Goal: Transaction & Acquisition: Obtain resource

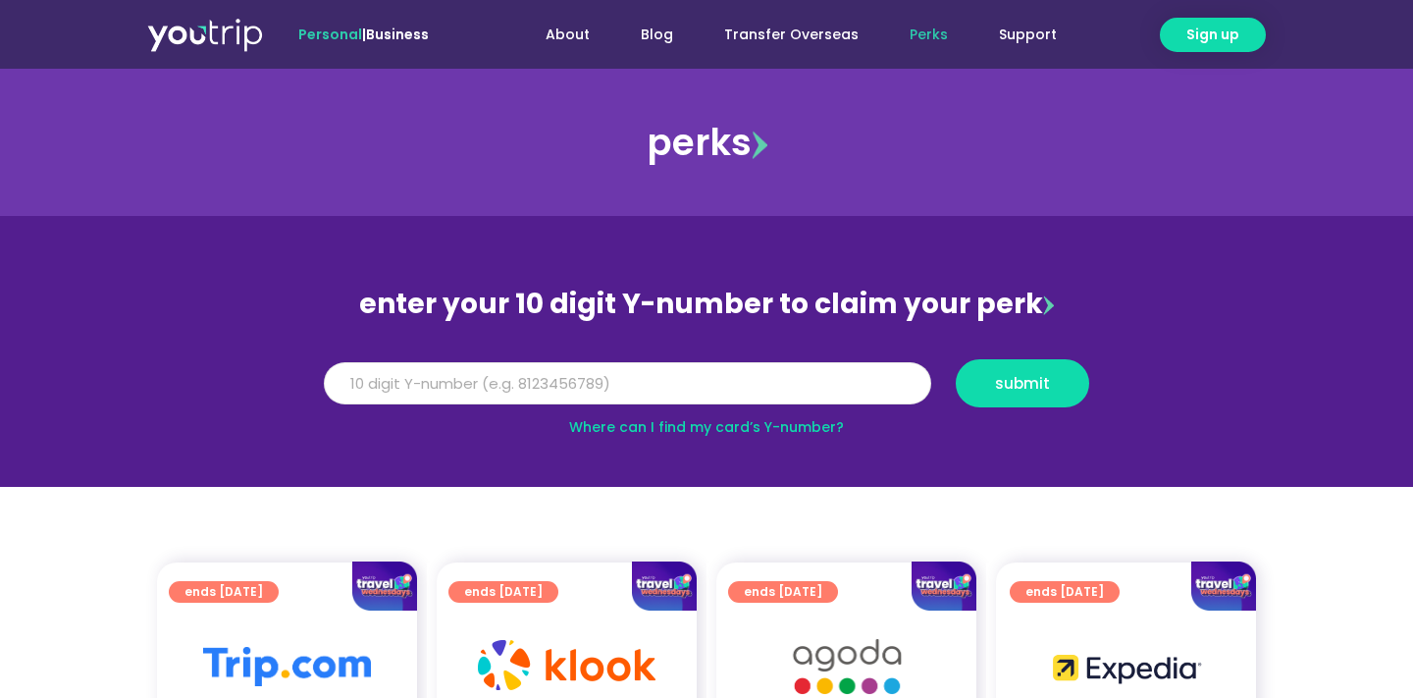
click at [400, 382] on input "Y Number" at bounding box center [628, 383] width 608 height 43
paste input "8104914573"
type input "8104914573"
click at [1032, 391] on span "submit" at bounding box center [1022, 383] width 55 height 15
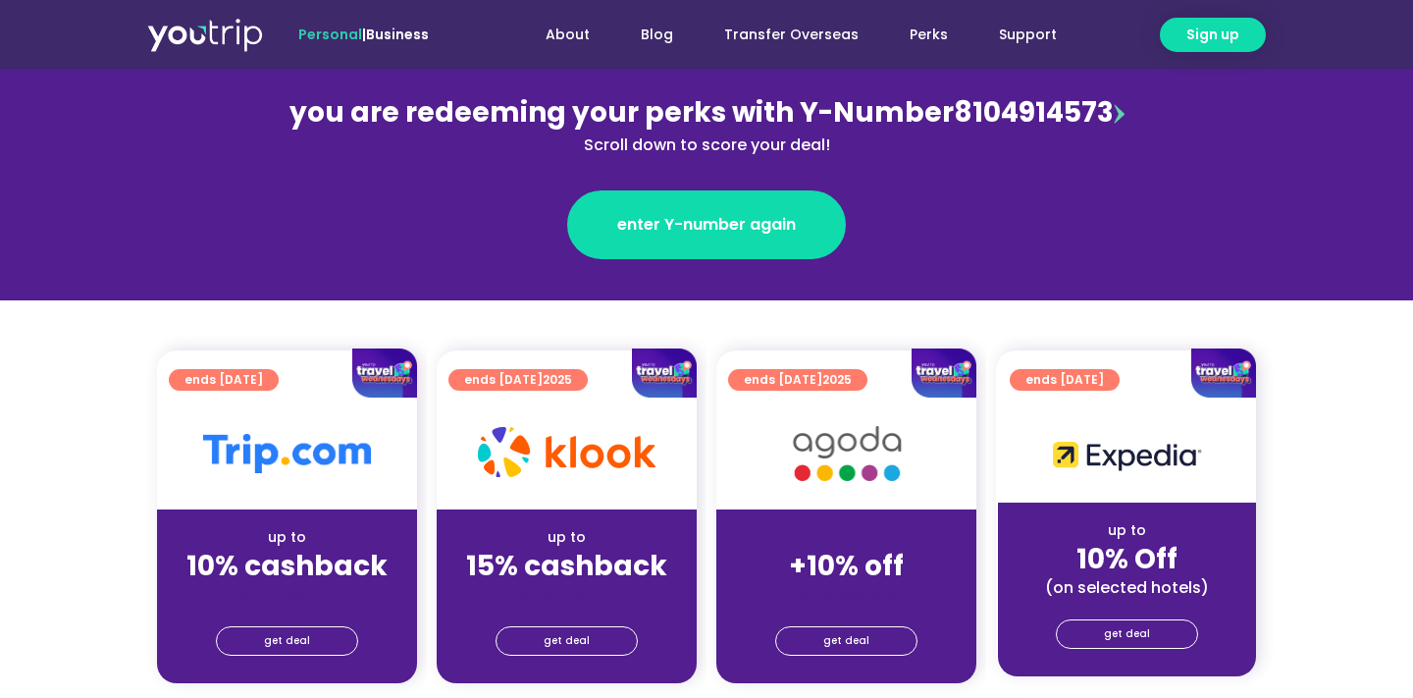
scroll to position [240, 0]
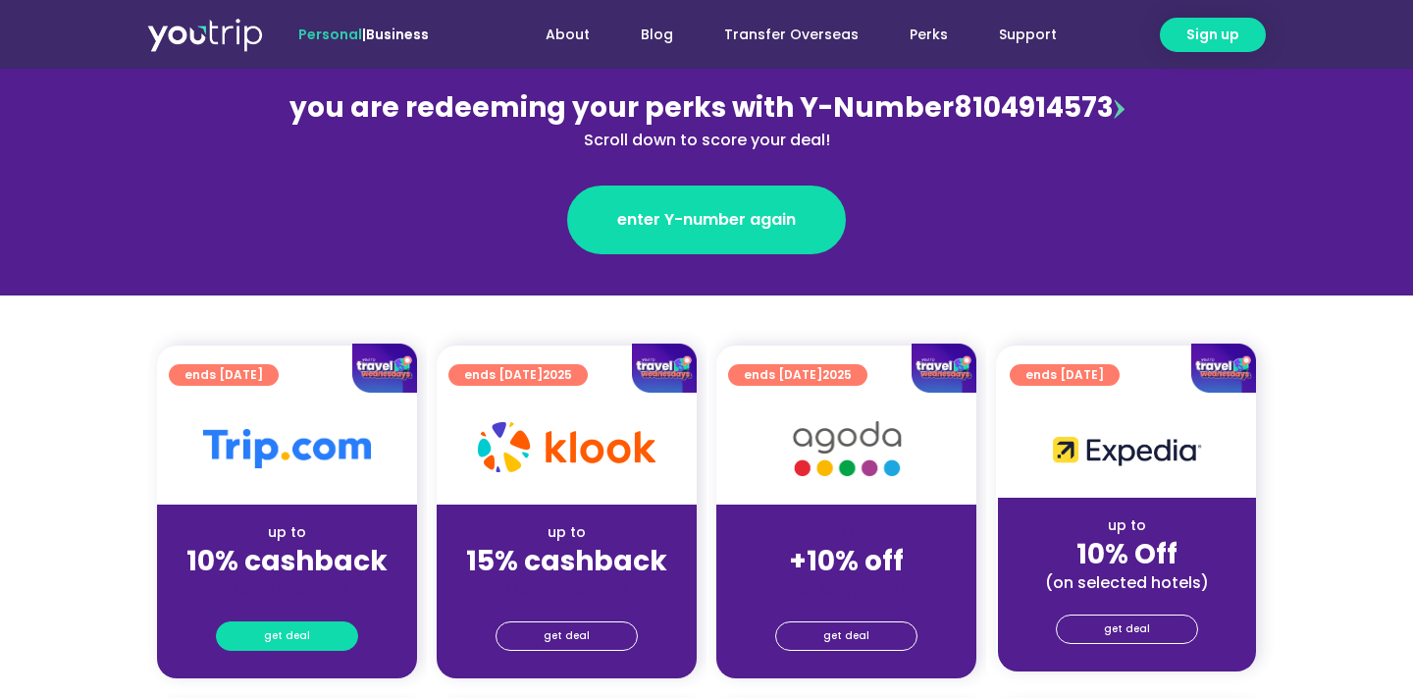
click at [324, 632] on link "get deal" at bounding box center [287, 635] width 142 height 29
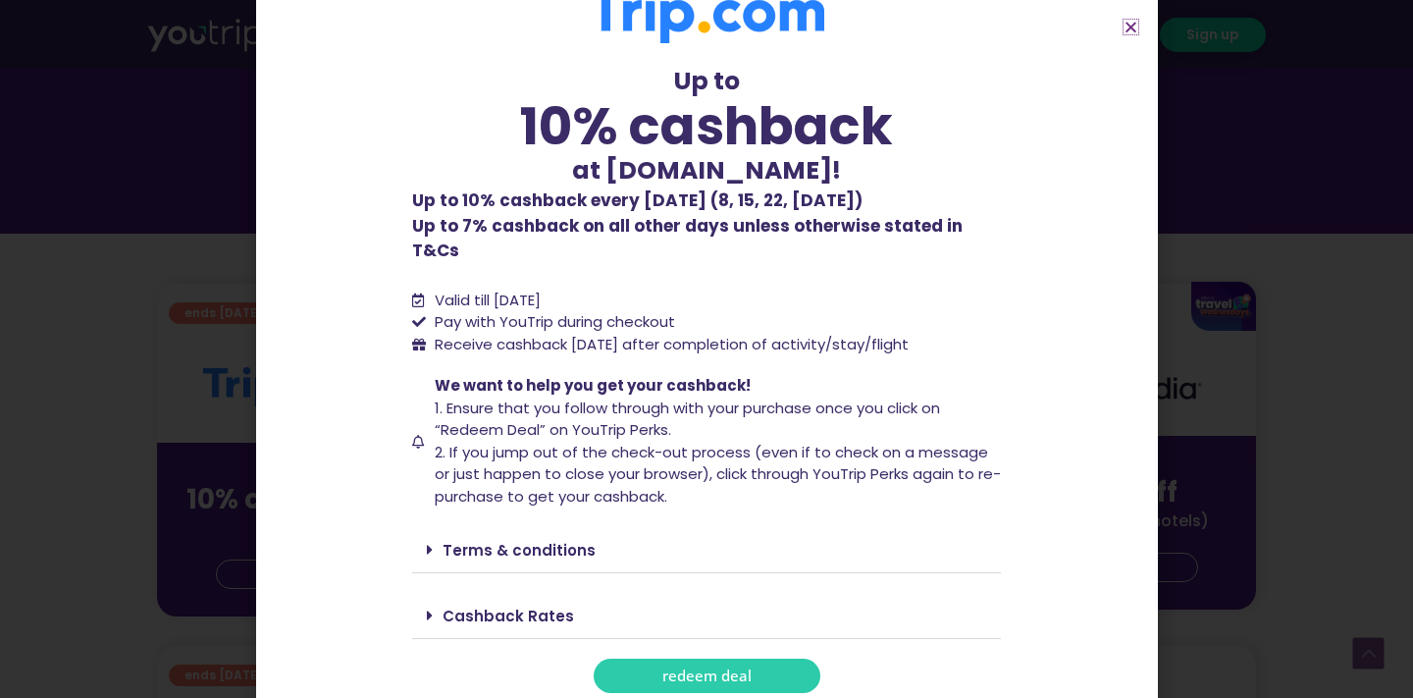
scroll to position [305, 0]
click at [685, 668] on span "redeem deal" at bounding box center [707, 675] width 89 height 15
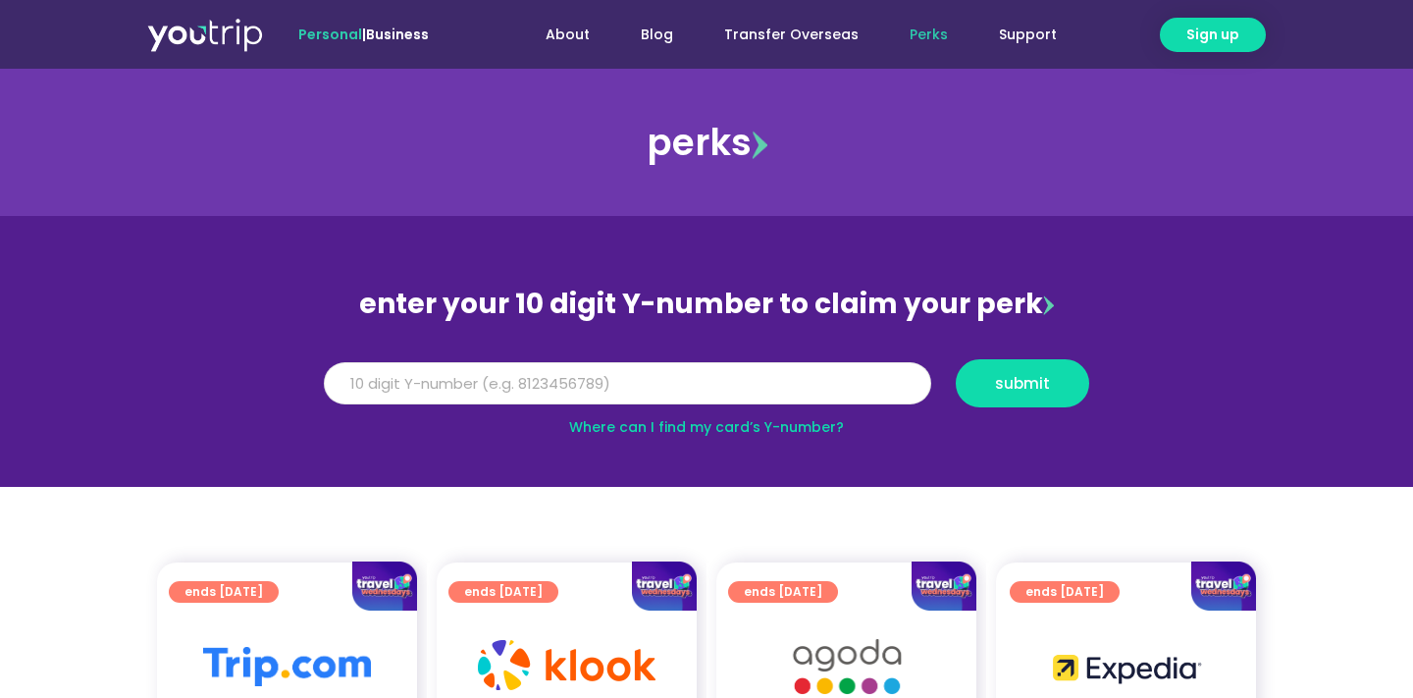
click at [435, 378] on input "Y Number" at bounding box center [628, 383] width 608 height 43
paste input "8104914573"
type input "8104914573"
click at [1029, 383] on span "submit" at bounding box center [1022, 383] width 55 height 15
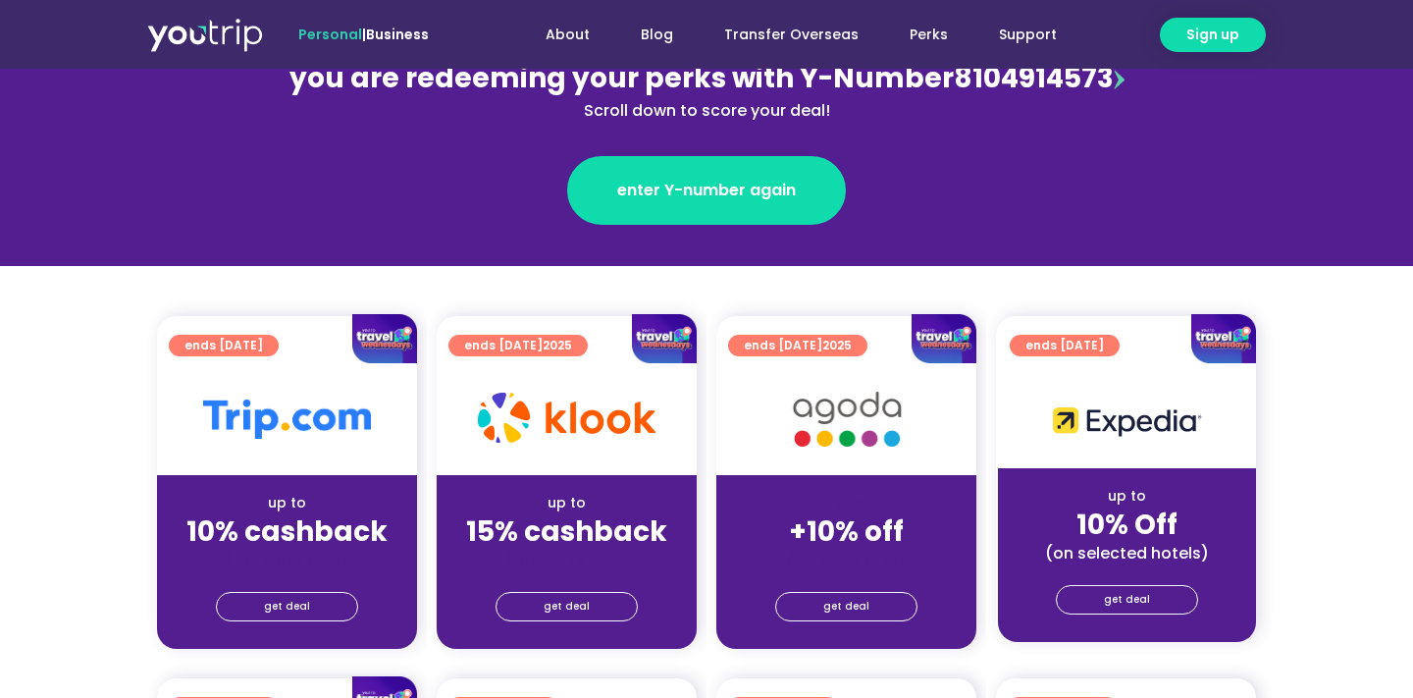
scroll to position [282, 0]
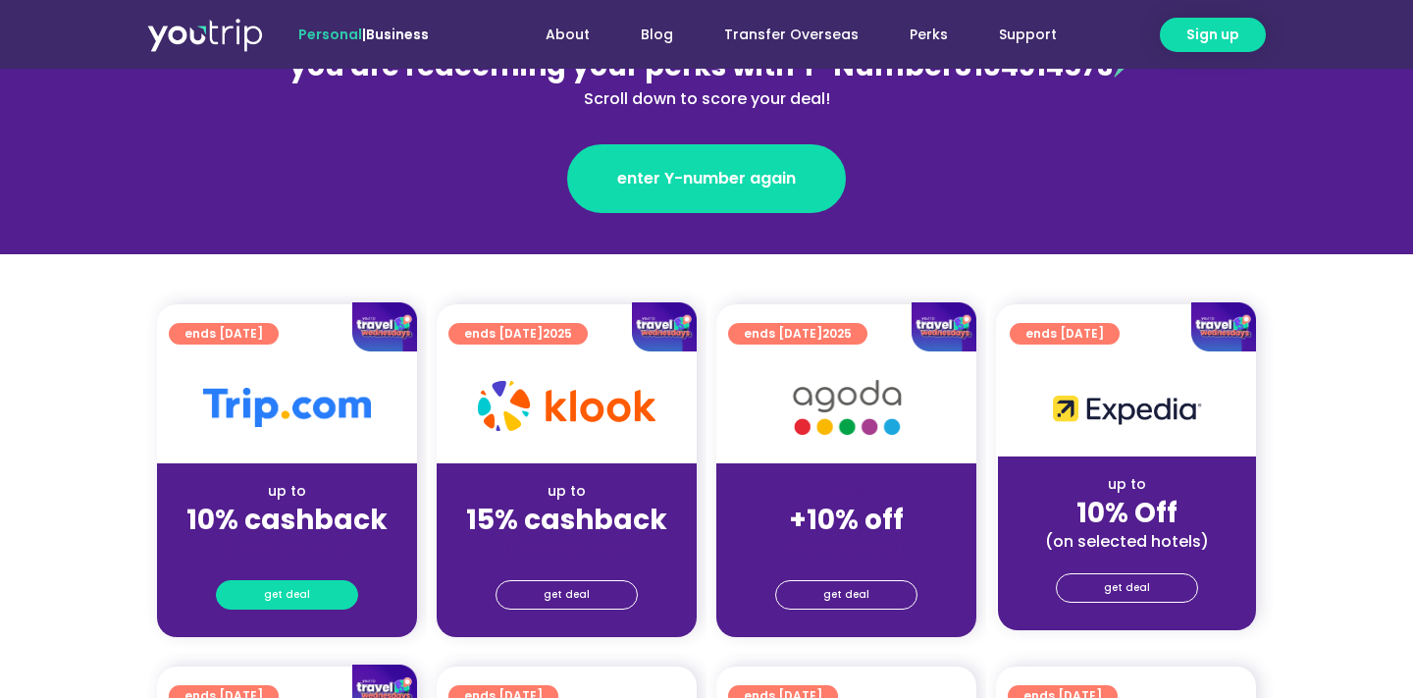
click at [316, 590] on link "get deal" at bounding box center [287, 594] width 142 height 29
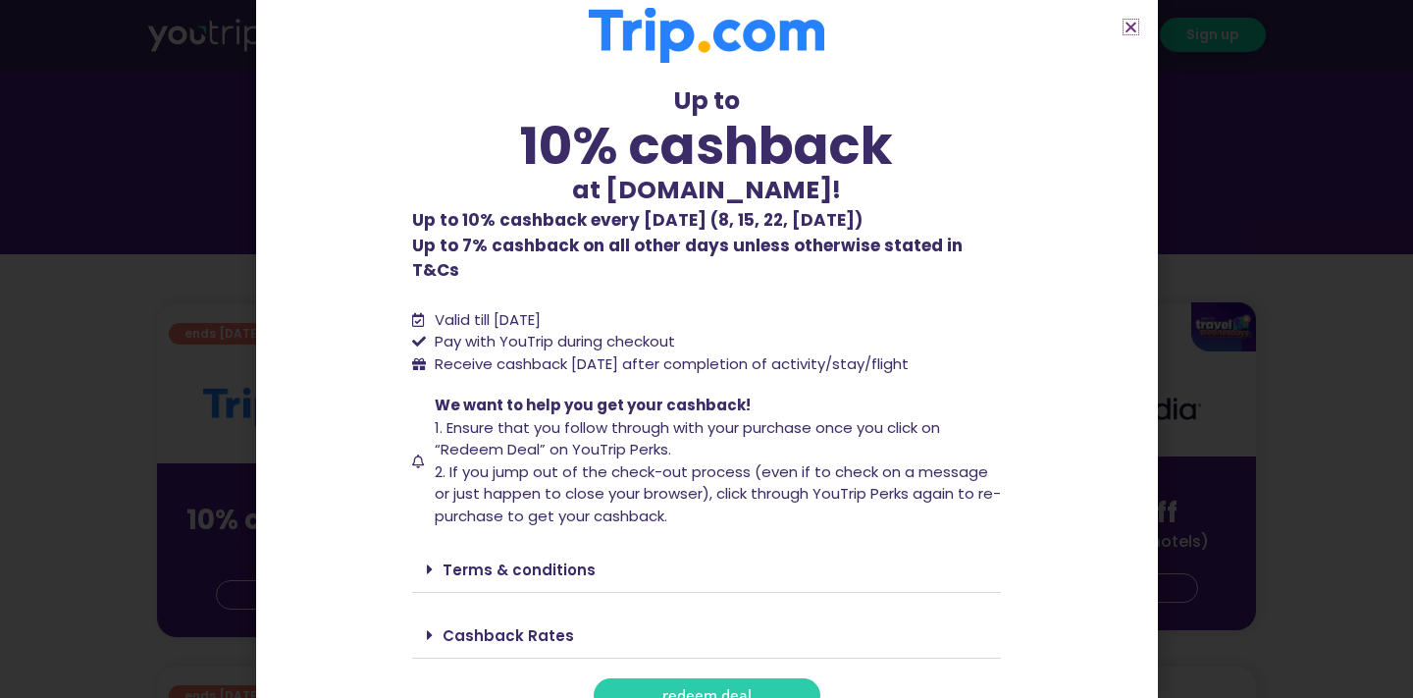
scroll to position [41, 0]
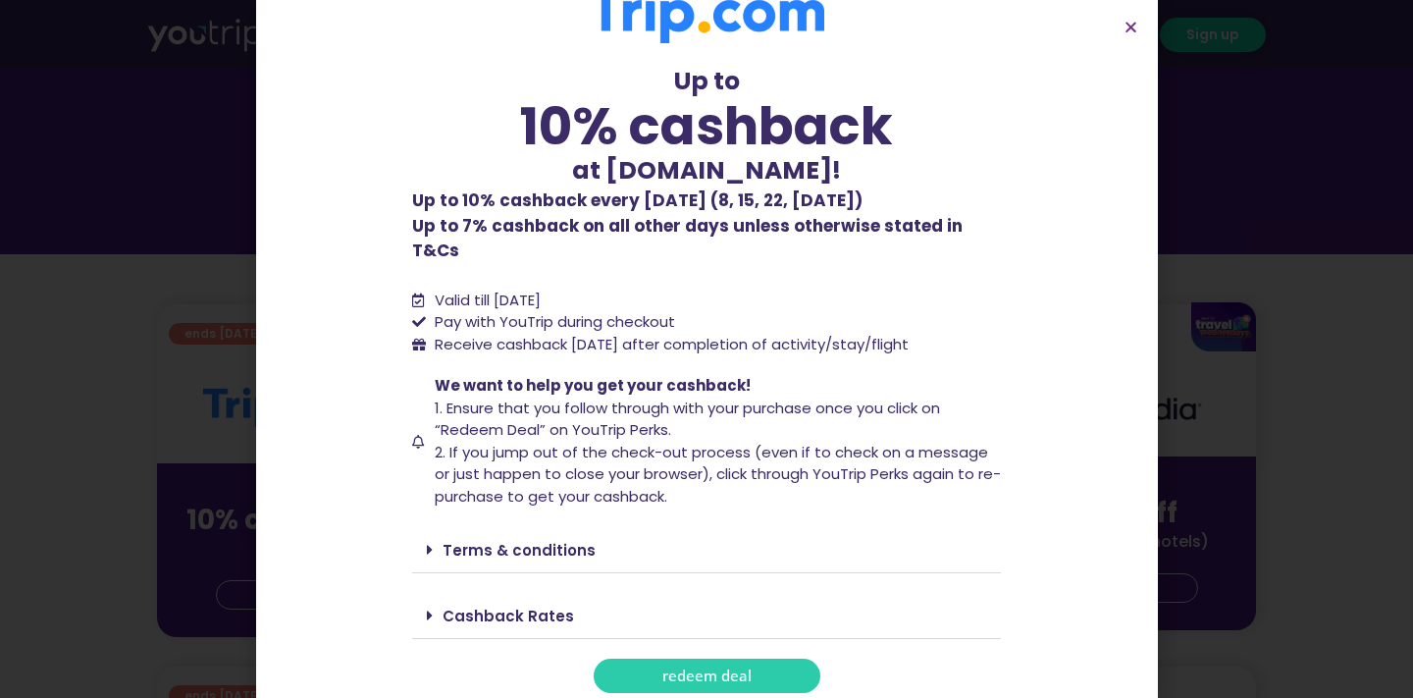
click at [512, 606] on link "Cashback Rates" at bounding box center [509, 616] width 132 height 21
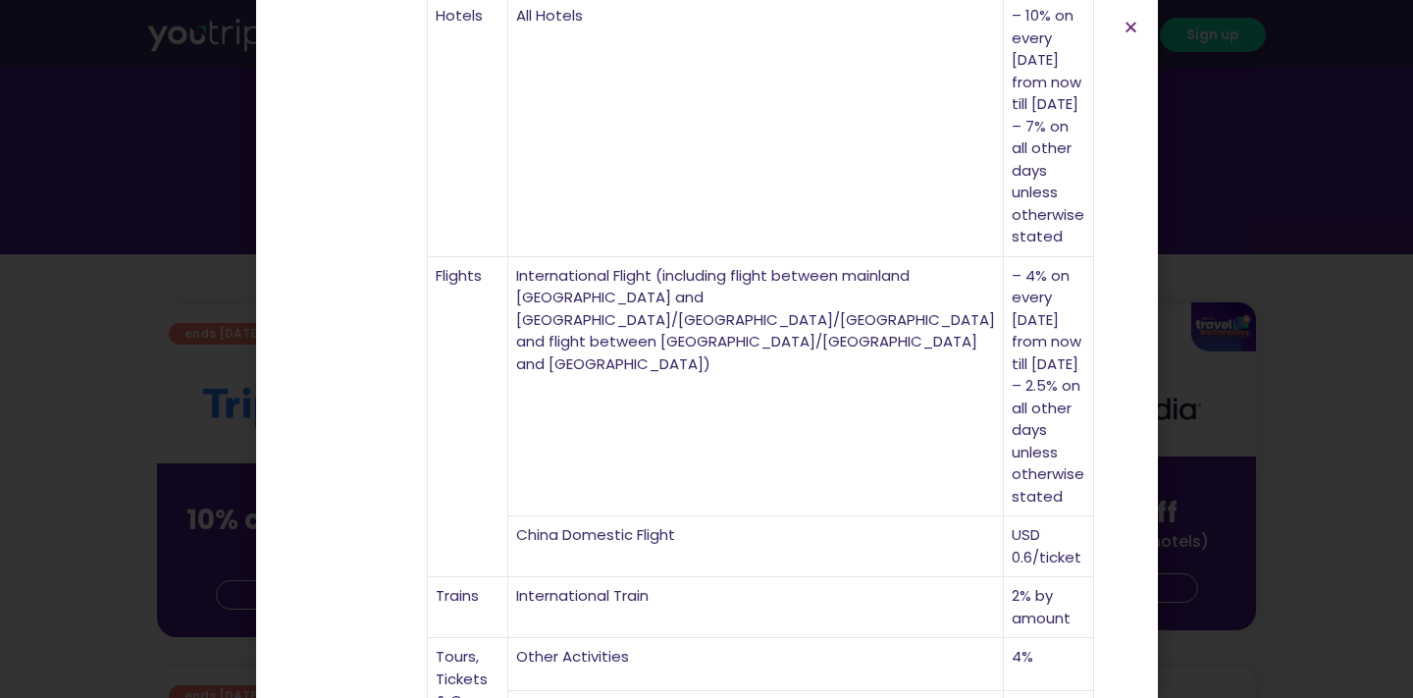
scroll to position [769, 0]
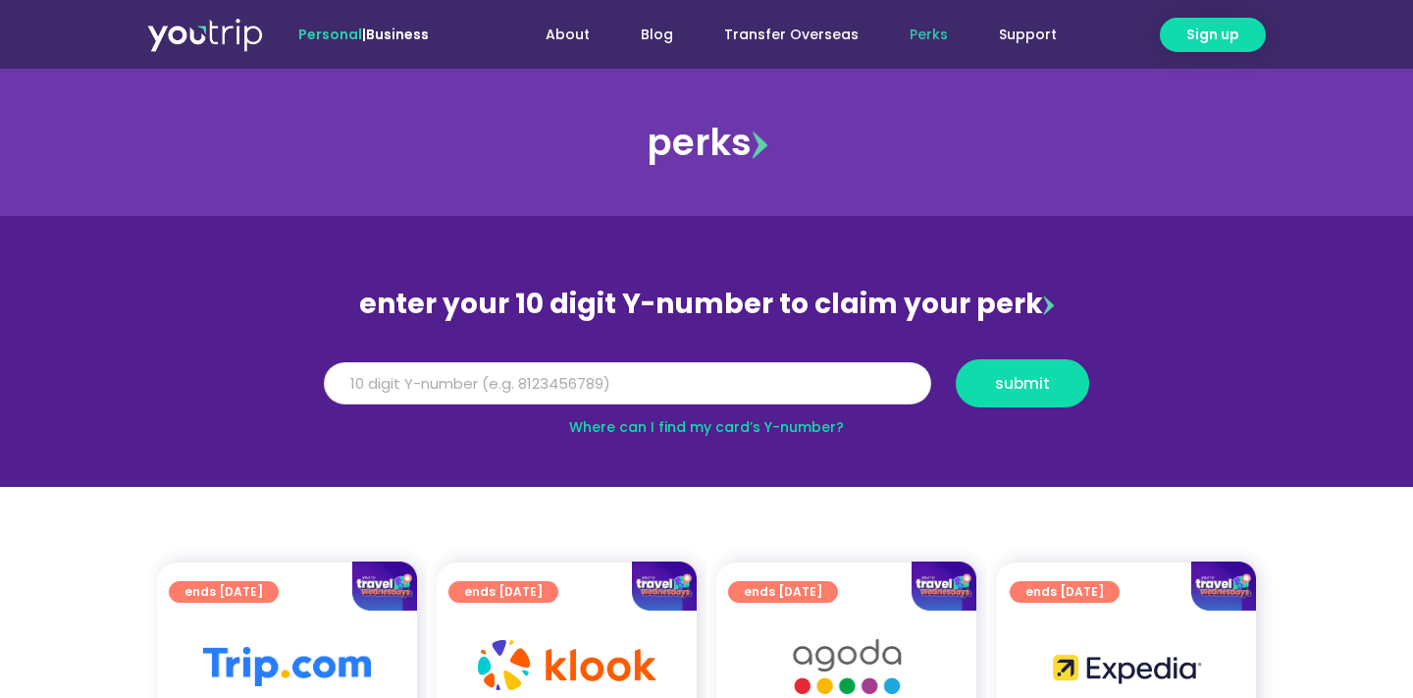
click at [779, 385] on input "Y Number" at bounding box center [628, 383] width 608 height 43
paste input "8104914573"
type input "8104914573"
click at [1041, 383] on span "submit" at bounding box center [1022, 383] width 55 height 15
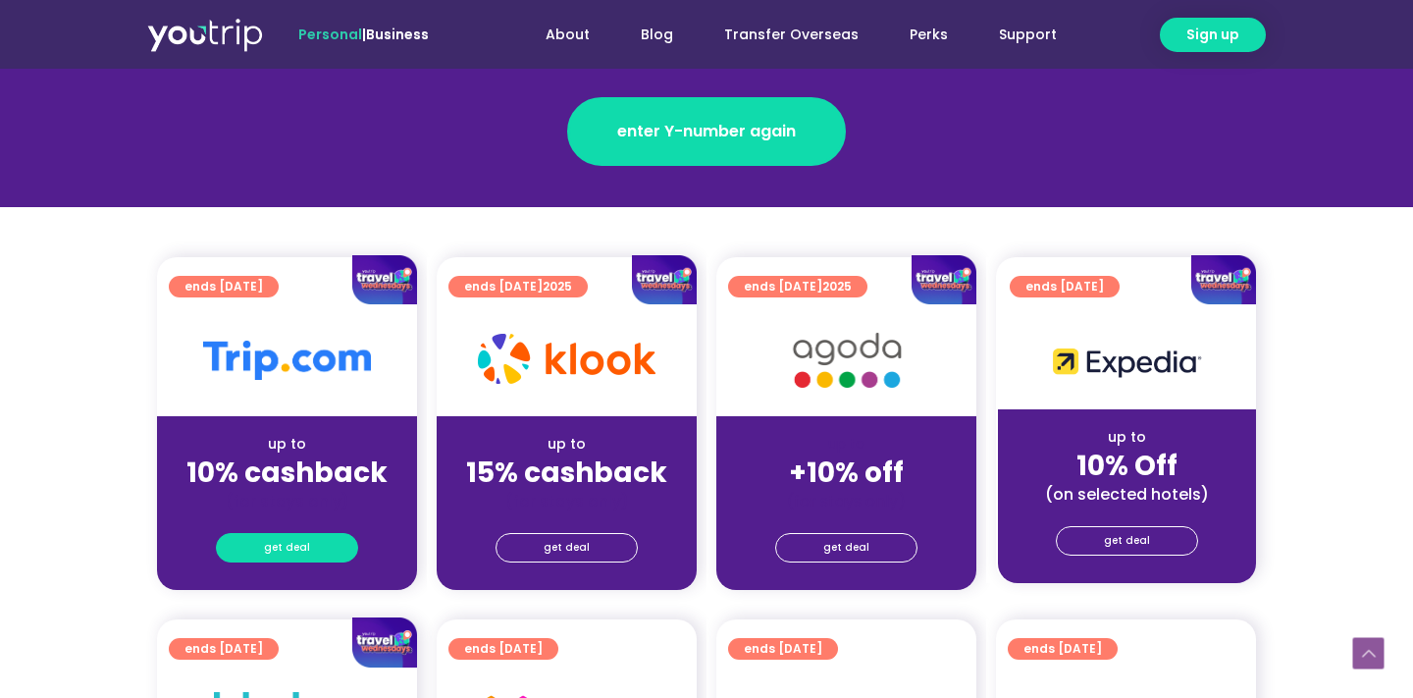
click at [304, 545] on span "get deal" at bounding box center [287, 547] width 46 height 27
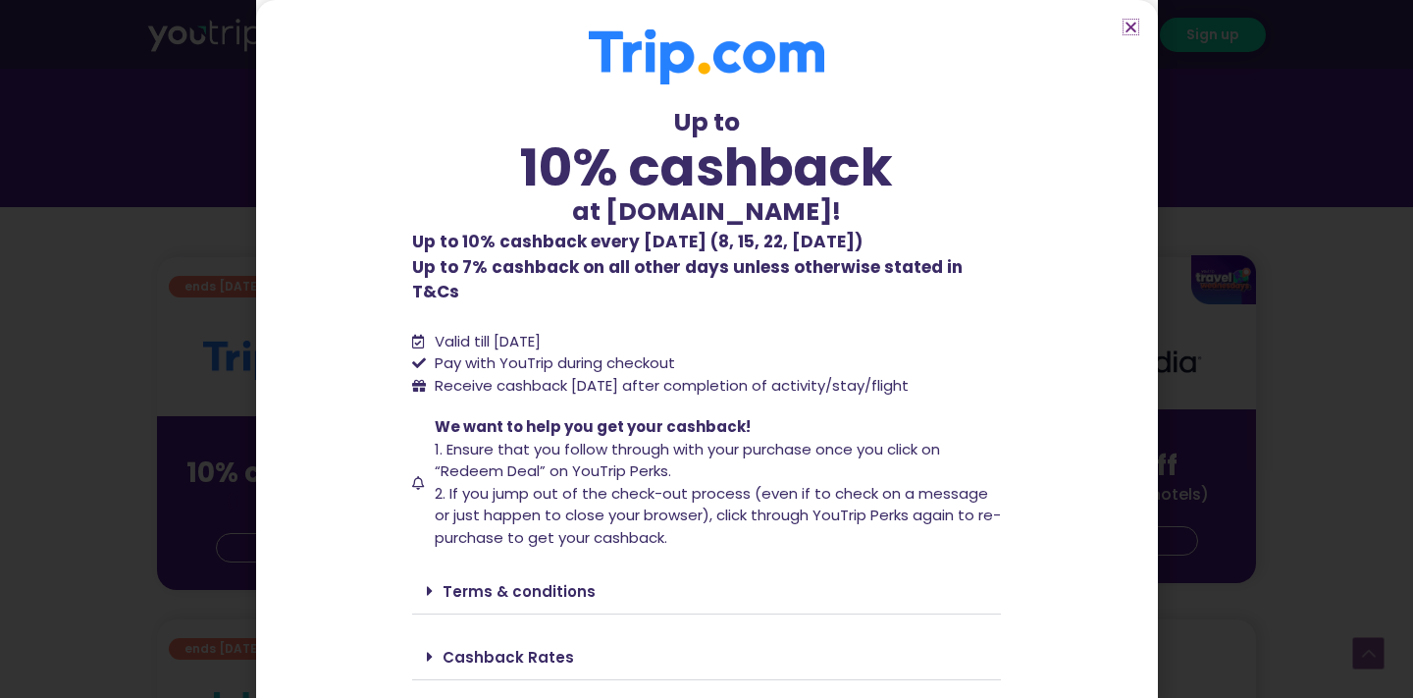
scroll to position [41, 0]
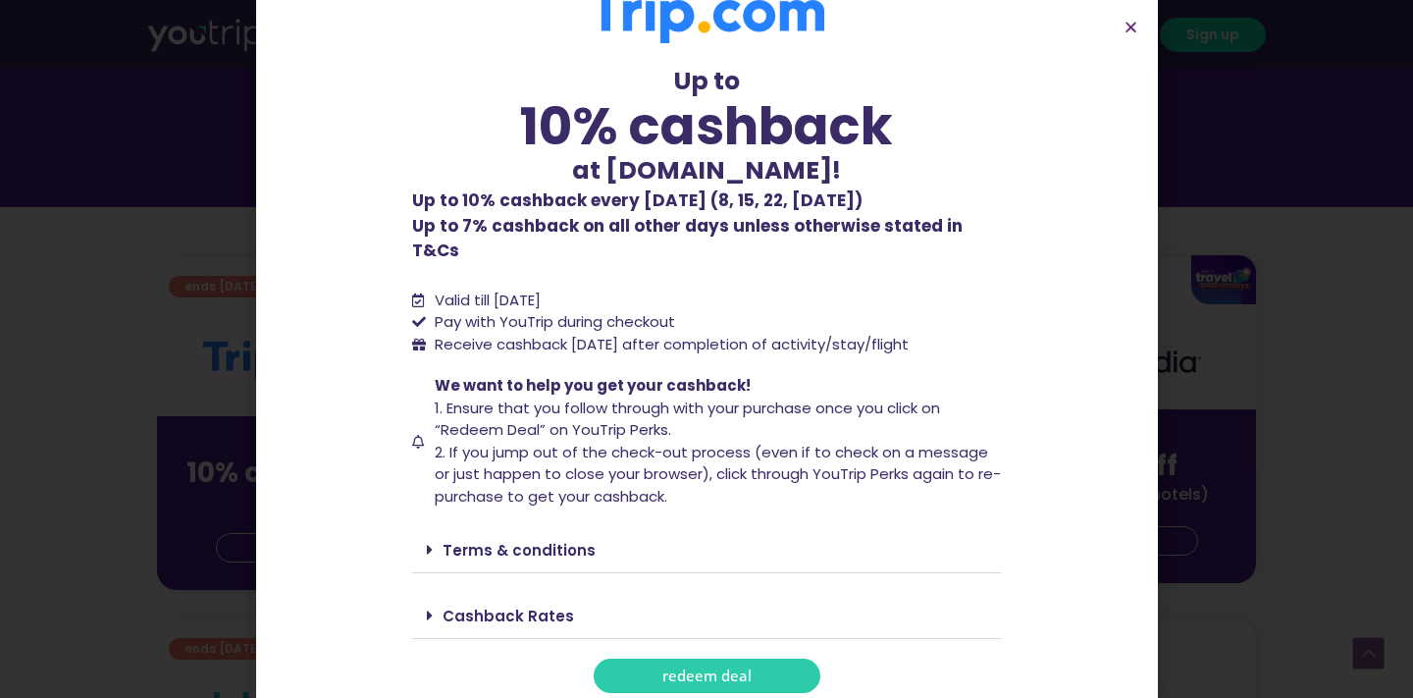
click at [731, 668] on span "redeem deal" at bounding box center [707, 675] width 89 height 15
